Goal: Download file/media

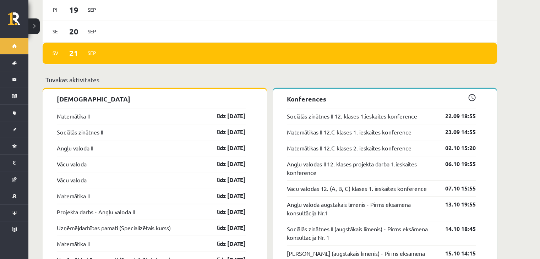
scroll to position [515, 0]
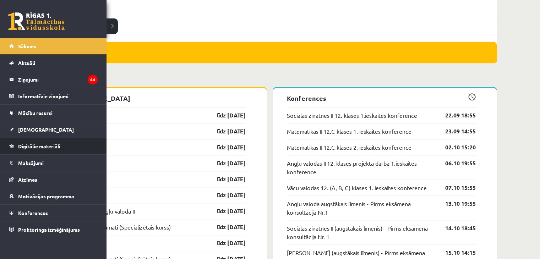
click at [31, 143] on span "Digitālie materiāli" at bounding box center [39, 146] width 42 height 6
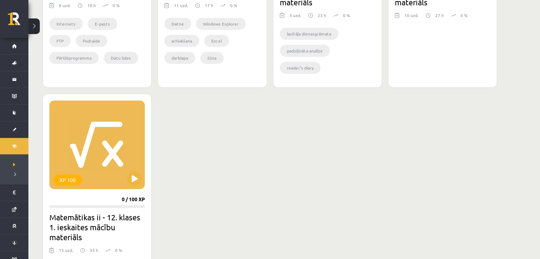
scroll to position [344, 0]
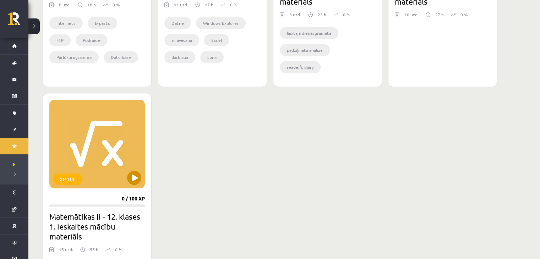
click at [121, 147] on div "XP 100" at bounding box center [96, 144] width 95 height 89
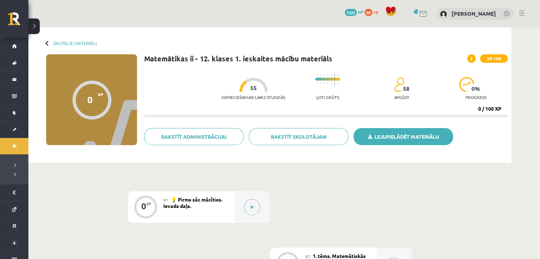
click at [404, 136] on link "Lejupielādēt materiālu" at bounding box center [402, 136] width 99 height 17
